Goal: Task Accomplishment & Management: Complete application form

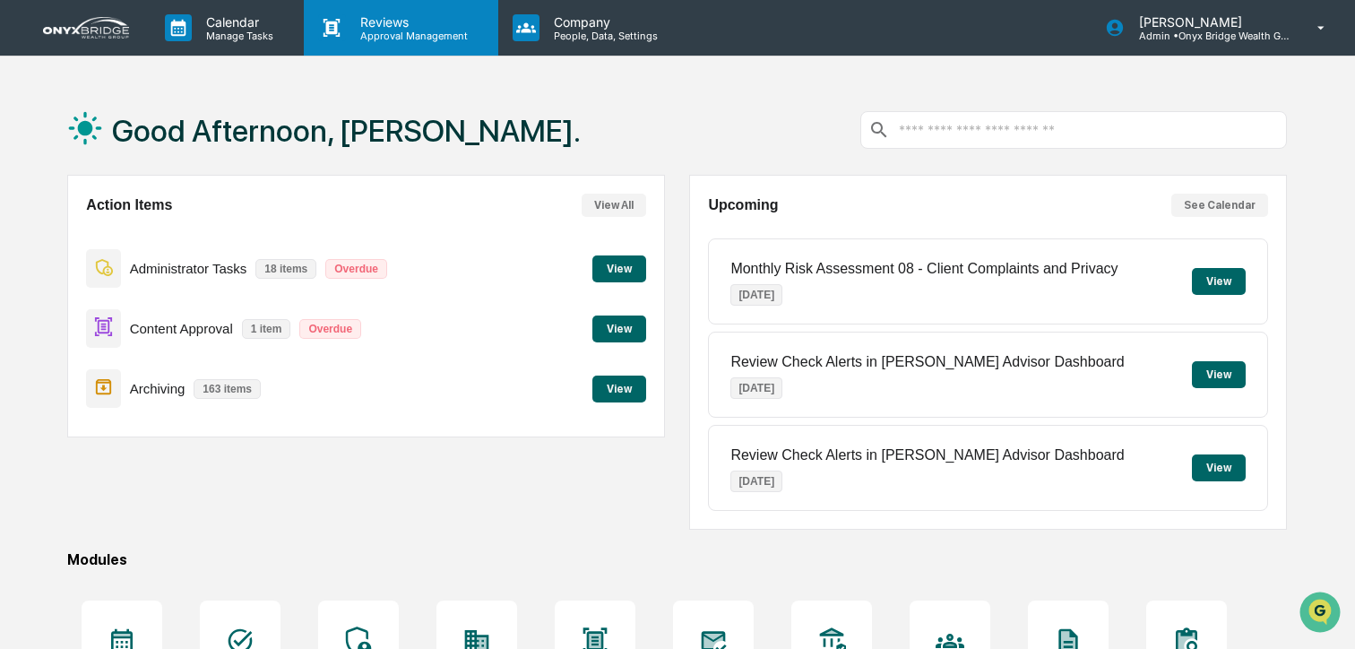
click at [419, 48] on div "Reviews Approval Management" at bounding box center [401, 28] width 194 height 56
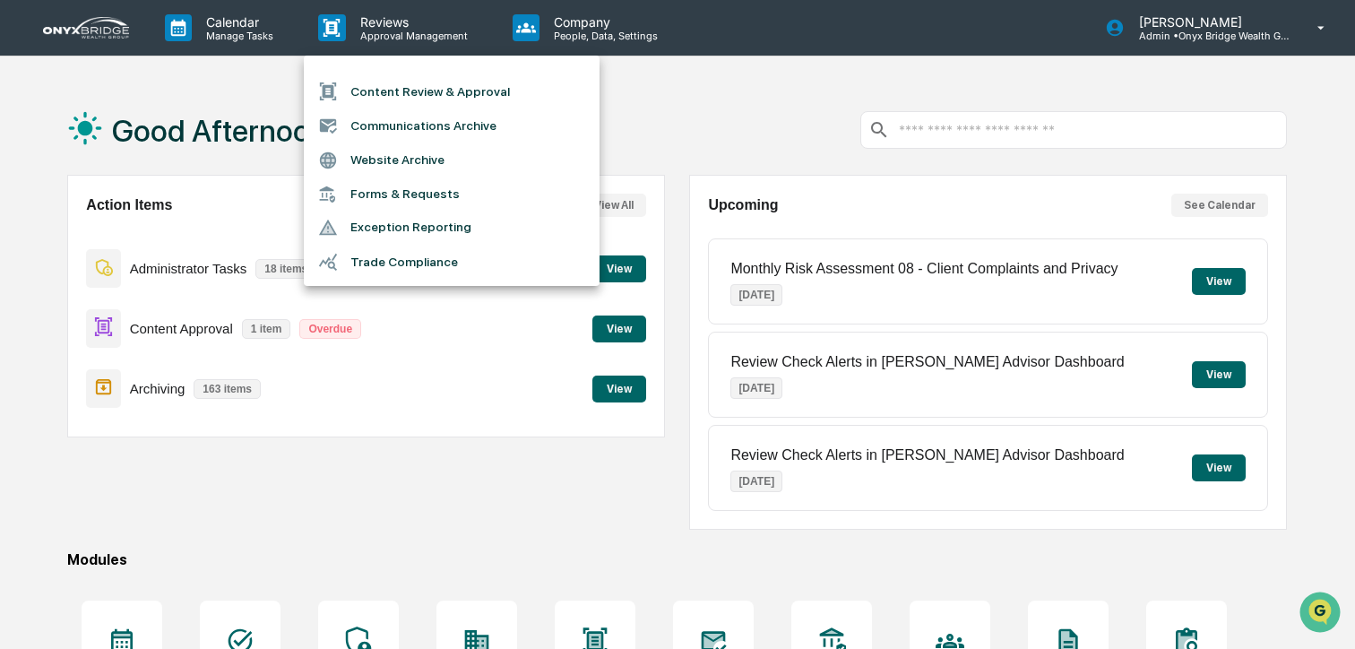
click at [409, 89] on li "Content Review & Approval" at bounding box center [452, 91] width 296 height 34
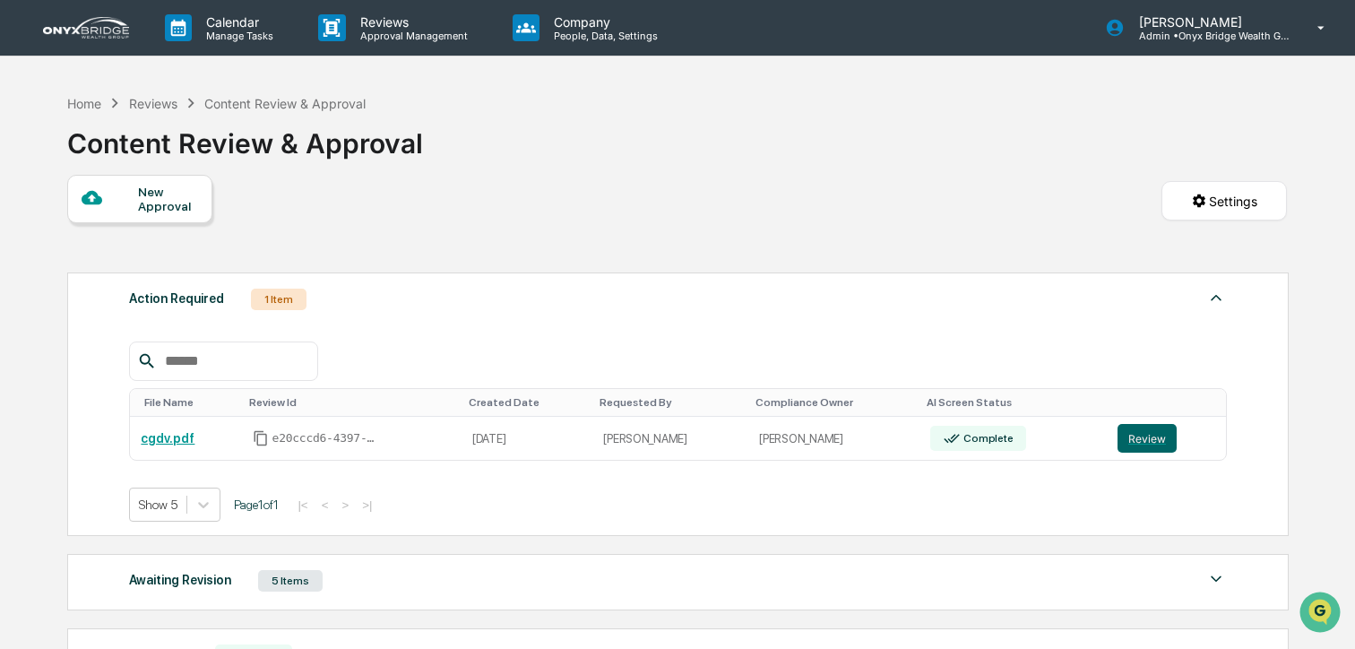
click at [138, 200] on div "New Approval" at bounding box center [168, 199] width 60 height 29
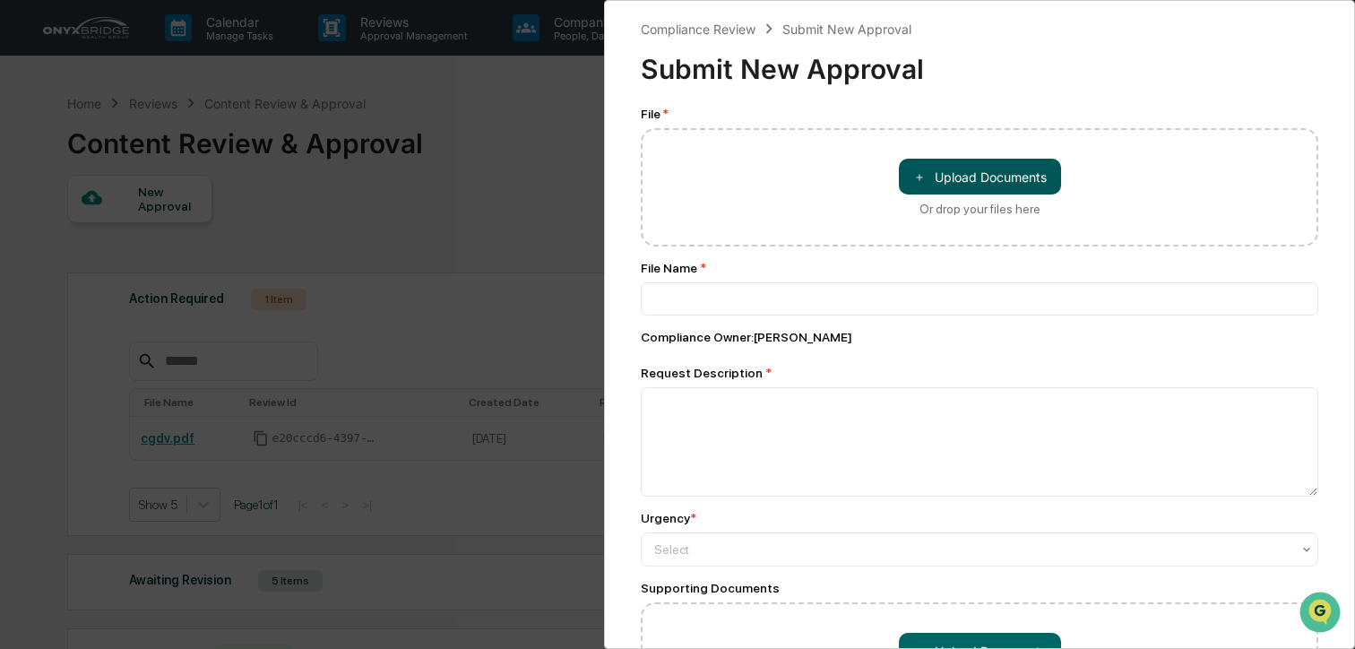
click at [976, 170] on button "＋ Upload Documents" at bounding box center [980, 177] width 162 height 36
type input "**********"
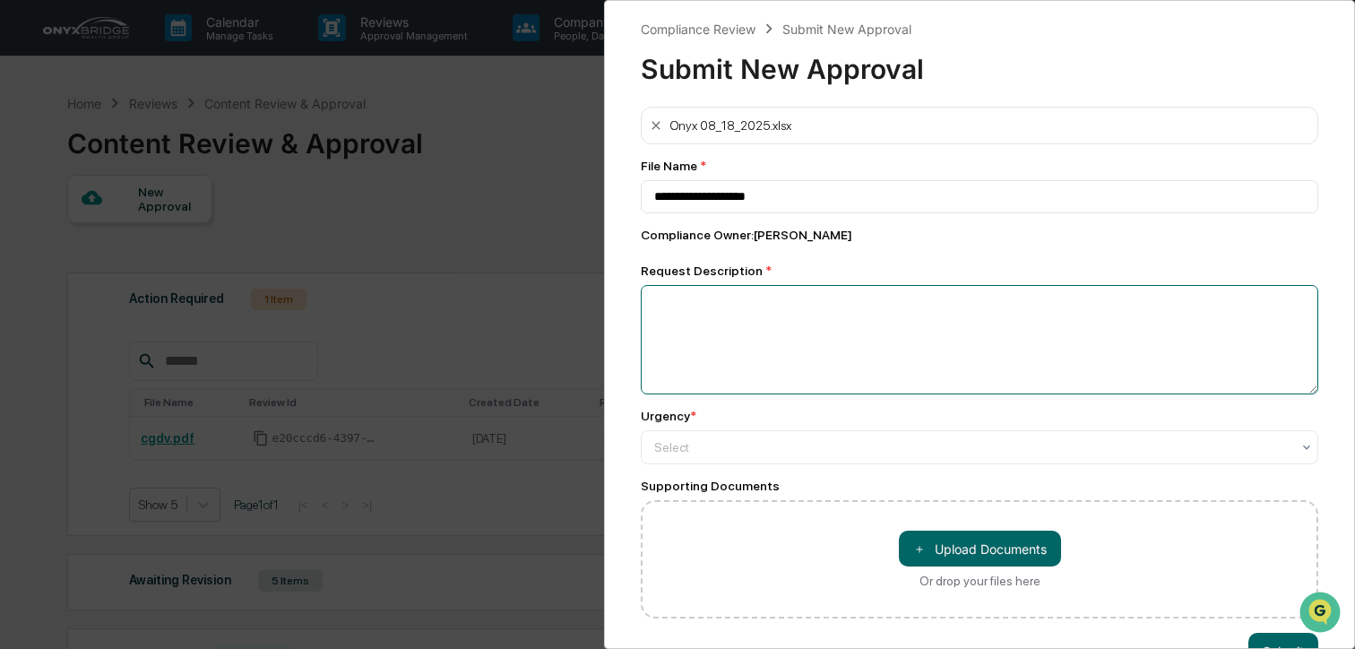
click at [1003, 332] on textarea at bounding box center [980, 339] width 678 height 109
type textarea "*"
type textarea "**********"
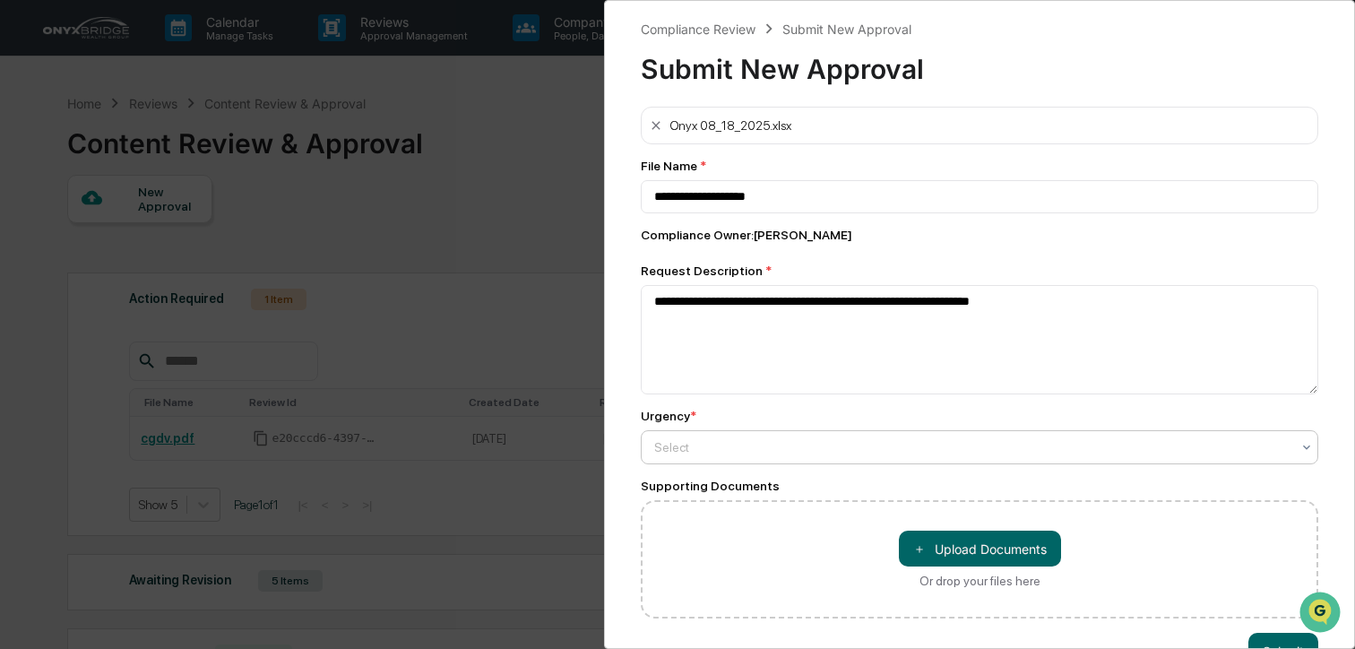
click at [957, 445] on div at bounding box center [972, 447] width 636 height 18
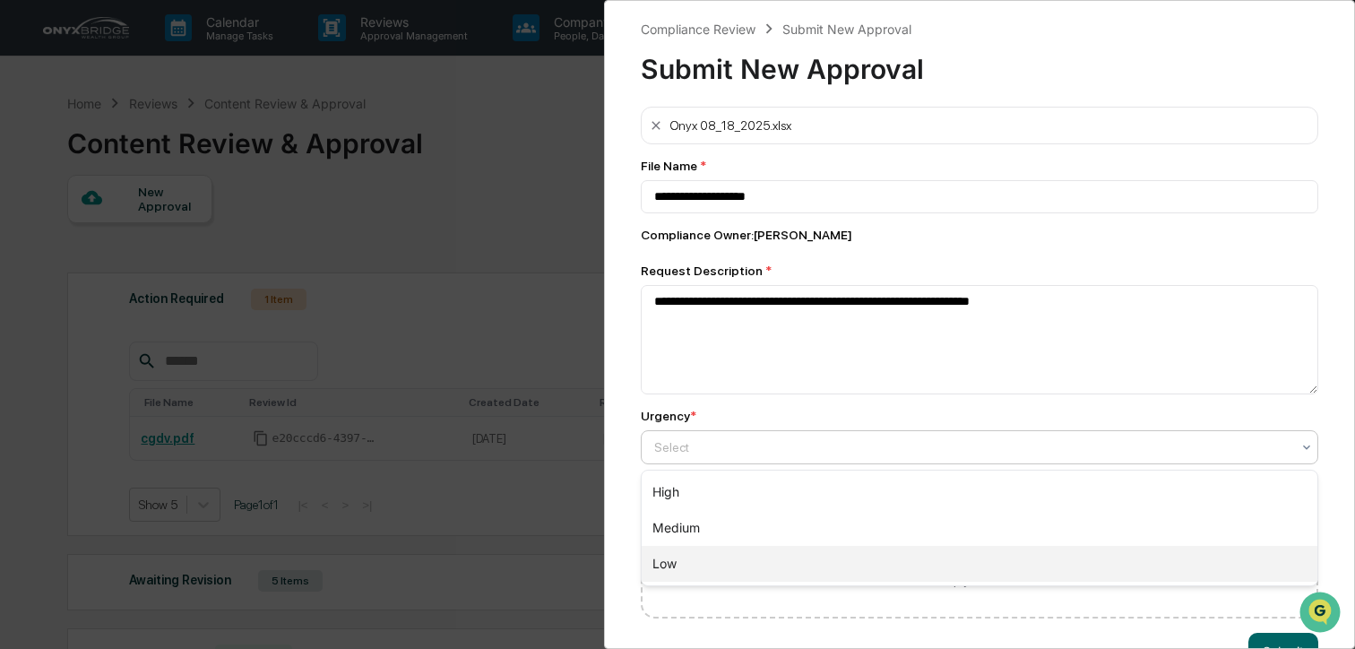
click at [922, 560] on div "Low" at bounding box center [980, 564] width 676 height 36
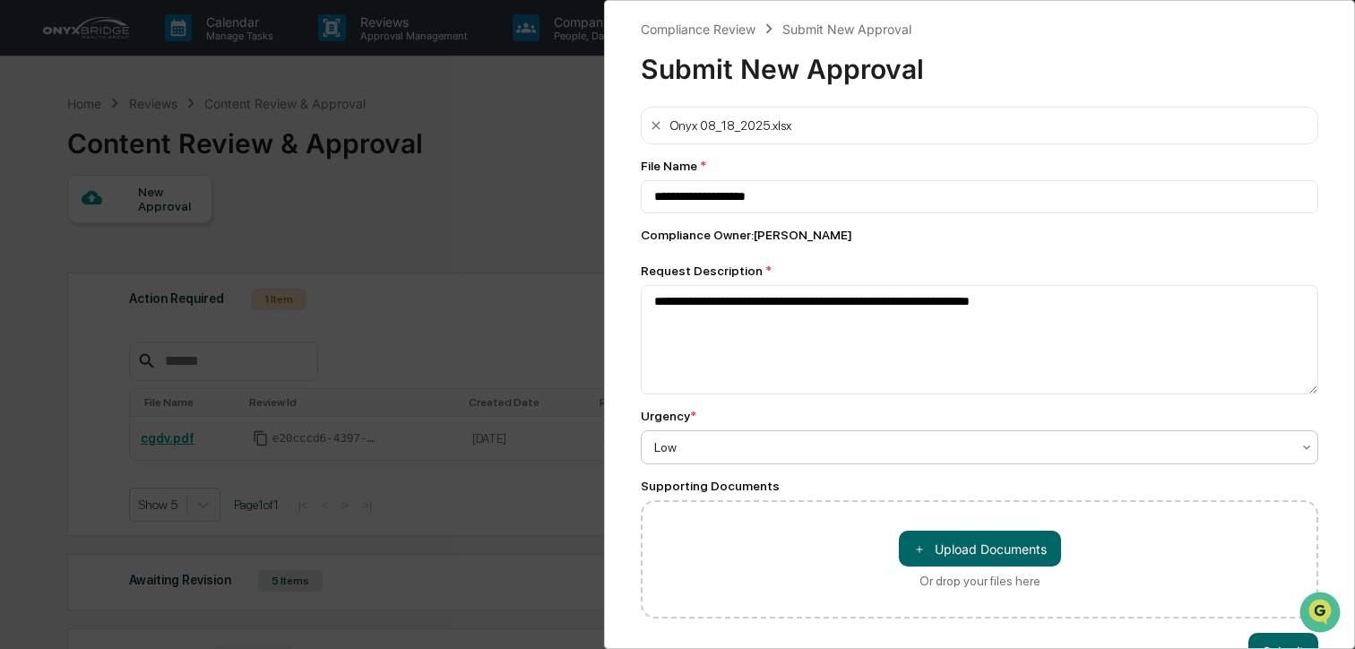
scroll to position [50, 0]
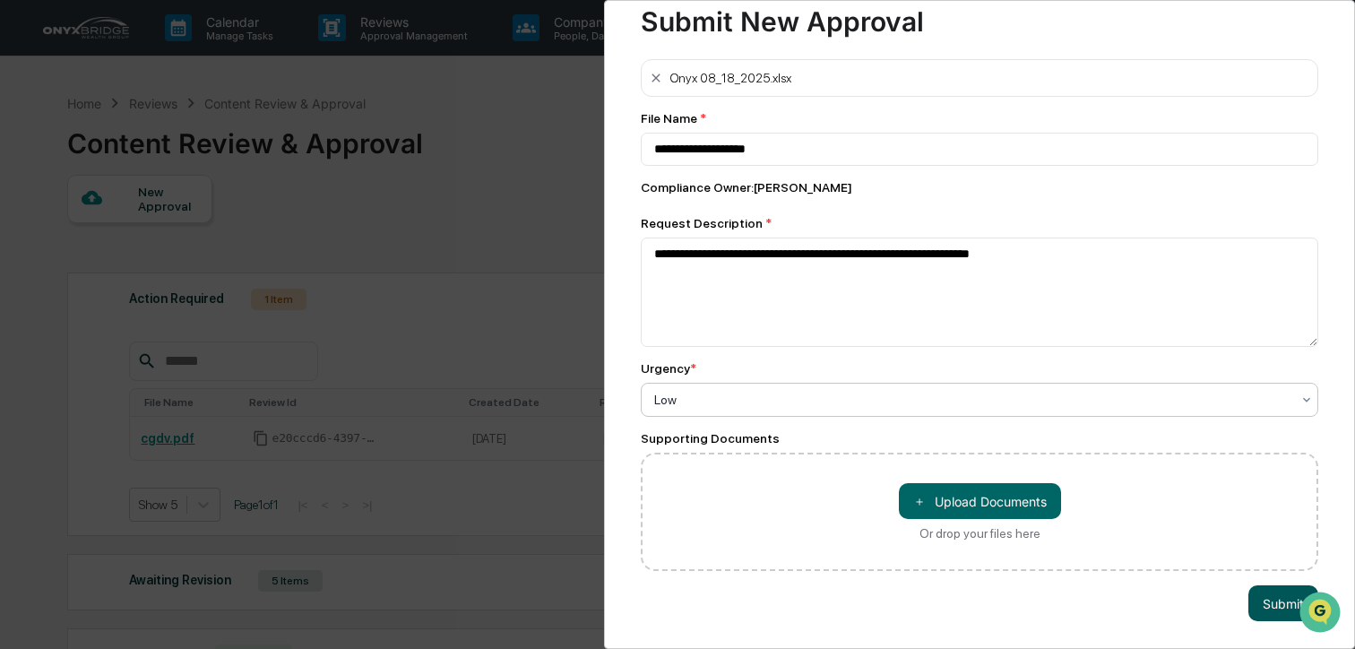
click at [1261, 609] on button "Submit" at bounding box center [1284, 603] width 70 height 36
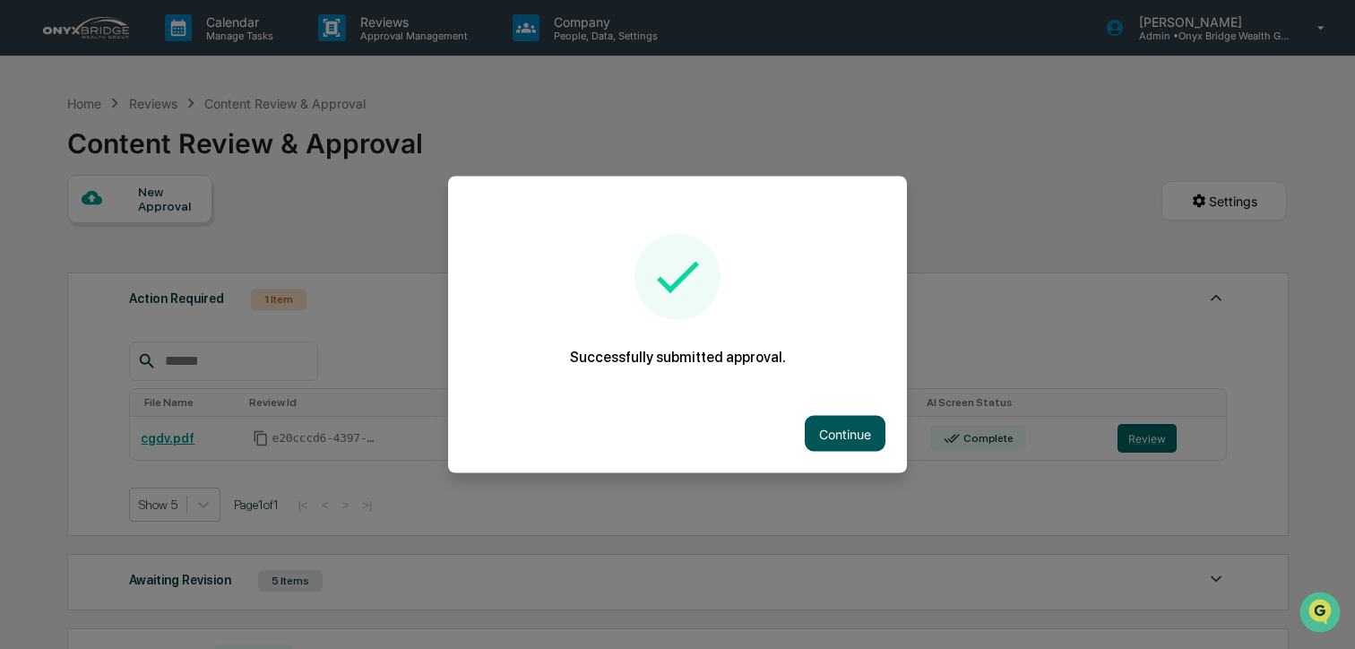
click at [845, 431] on button "Continue" at bounding box center [845, 434] width 81 height 36
